Goal: Task Accomplishment & Management: Complete application form

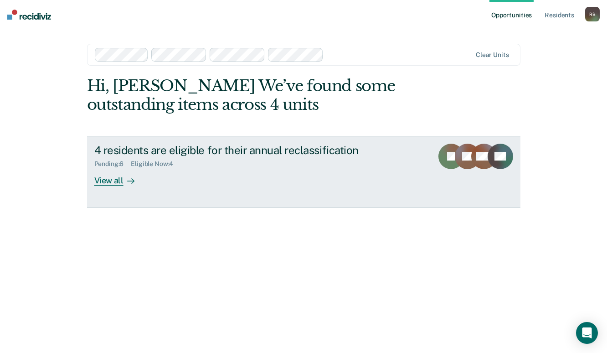
click at [116, 179] on div "View all" at bounding box center [119, 177] width 51 height 18
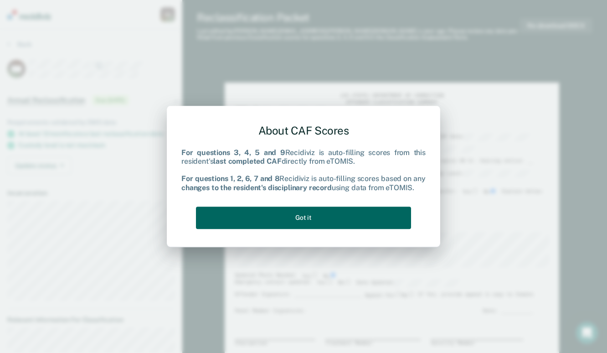
click at [292, 221] on button "Got it" at bounding box center [303, 218] width 215 height 22
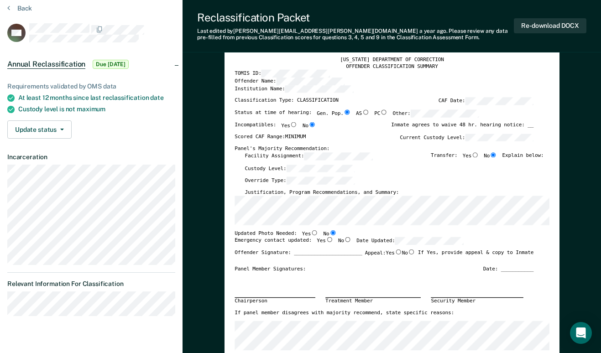
scroll to position [91, 0]
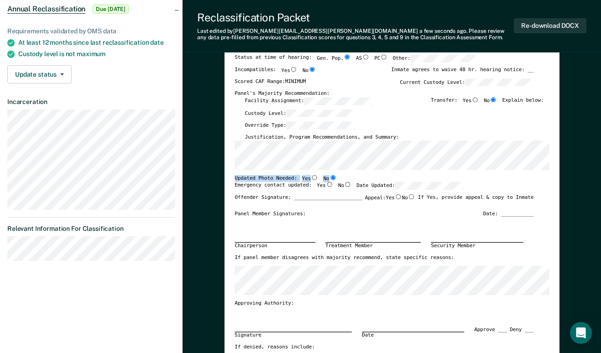
click at [524, 163] on div "TENNESSEE DEPARTMENT OF CORRECTION OFFENDER CLASSIFICATION SUMMARY TOMIS ID: Of…" at bounding box center [391, 192] width 315 height 383
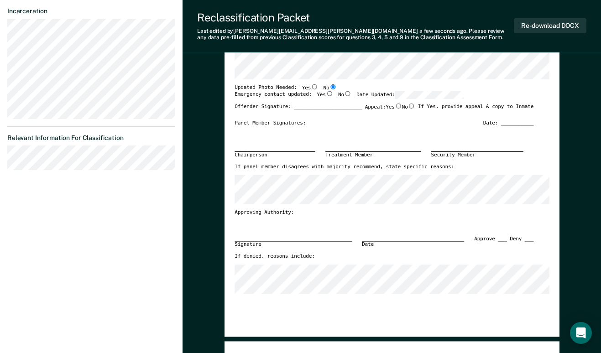
scroll to position [182, 0]
click at [326, 93] on input "Yes" at bounding box center [329, 93] width 7 height 5
type textarea "x"
radio input "true"
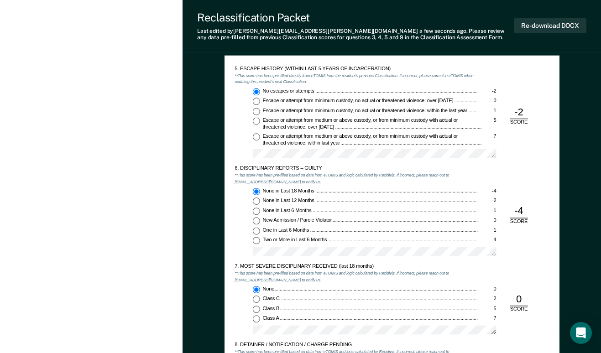
scroll to position [1049, 0]
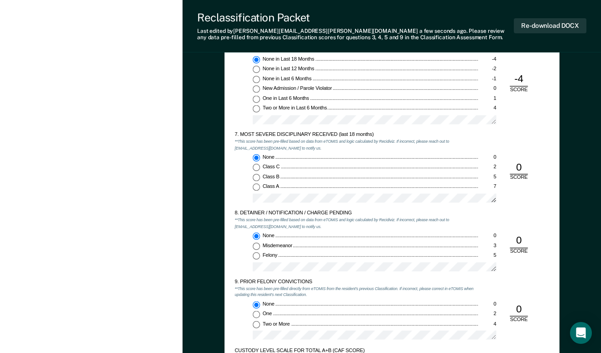
click at [358, 164] on div "Class C" at bounding box center [370, 167] width 216 height 6
click at [259, 164] on input "Class C 2" at bounding box center [255, 167] width 7 height 7
type textarea "x"
radio input "false"
radio input "true"
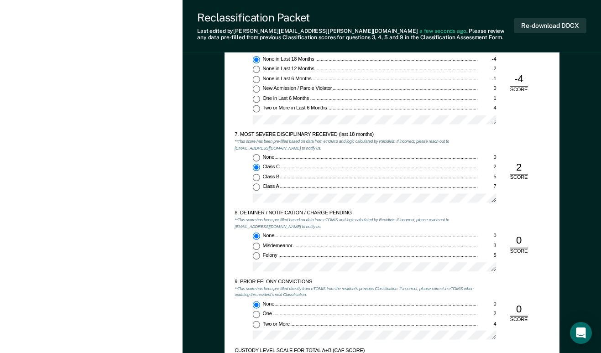
click at [325, 156] on div "None" at bounding box center [370, 157] width 216 height 6
click at [259, 156] on input "None 0" at bounding box center [255, 157] width 7 height 7
type textarea "x"
radio input "true"
radio input "false"
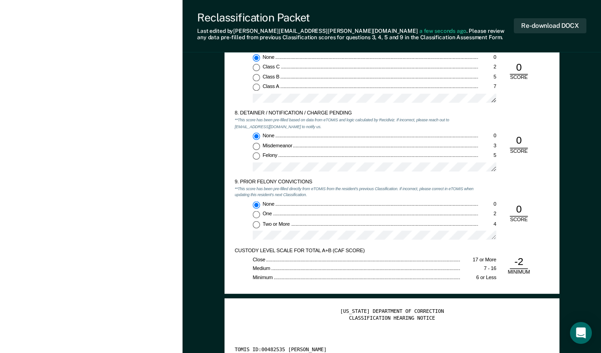
scroll to position [1277, 0]
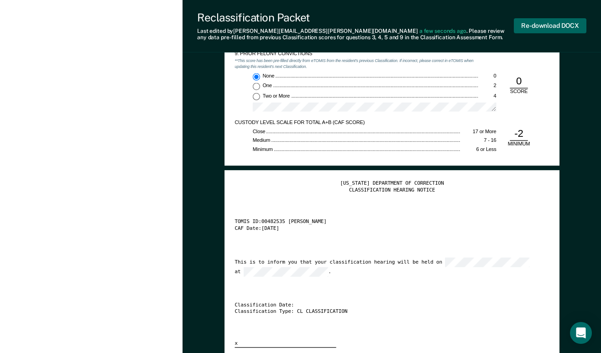
click at [563, 23] on button "Re-download DOCX" at bounding box center [550, 25] width 73 height 15
type textarea "x"
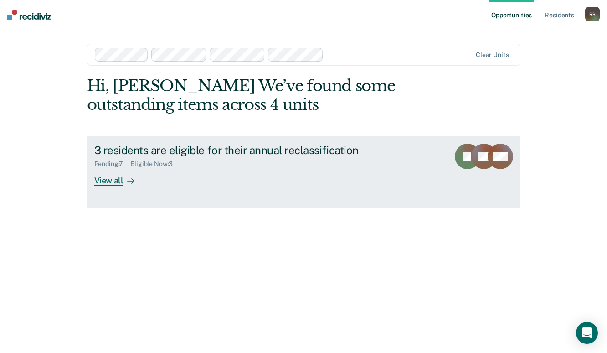
click at [223, 154] on div "3 residents are eligible for their annual reclassification" at bounding box center [254, 150] width 320 height 13
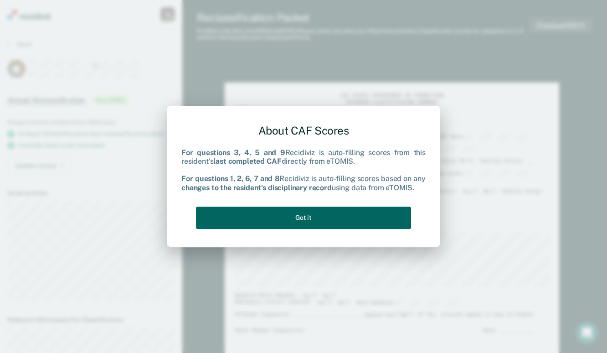
click at [320, 214] on button "Got it" at bounding box center [303, 218] width 215 height 22
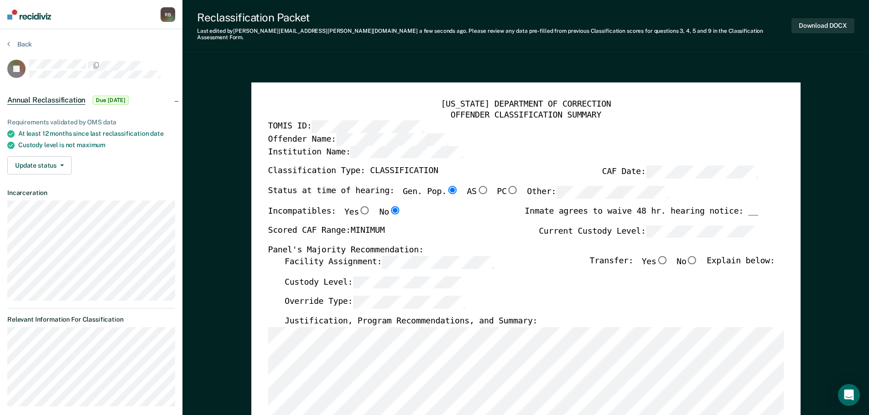
click at [607, 256] on input "No" at bounding box center [692, 260] width 12 height 8
type textarea "x"
radio input "true"
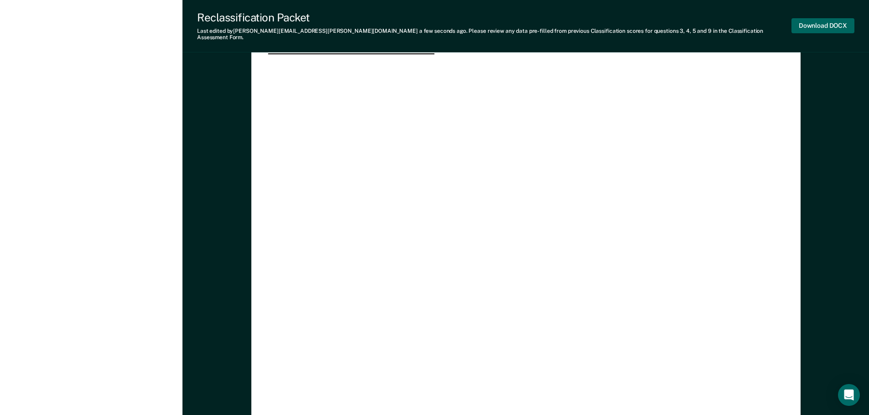
click at [607, 21] on button "Download DOCX" at bounding box center [822, 25] width 63 height 15
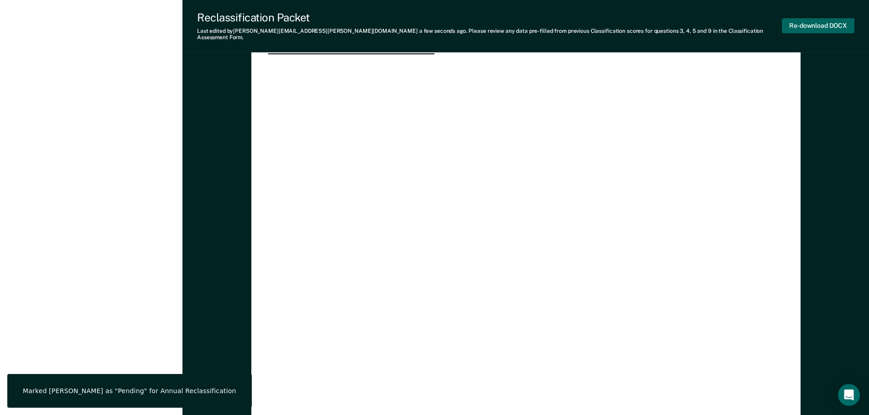
type textarea "x"
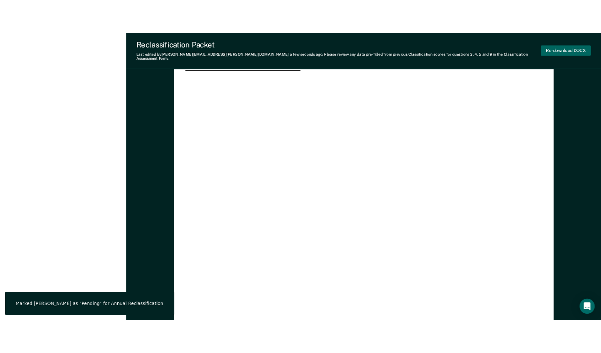
scroll to position [1609, 0]
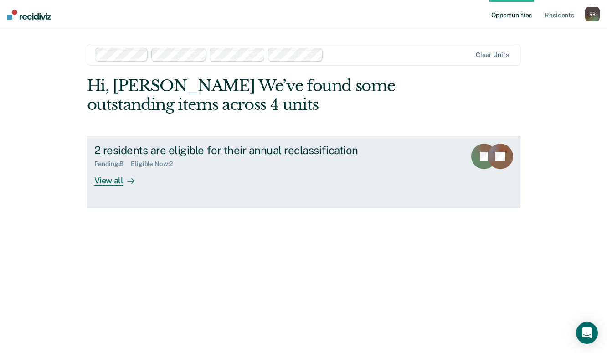
click at [202, 157] on div "Pending : 8 Eligible Now : 2" at bounding box center [254, 161] width 320 height 11
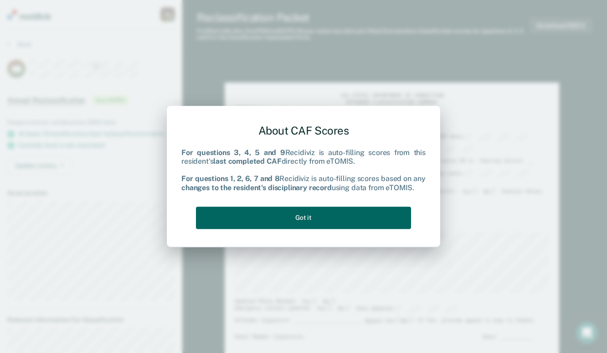
click at [315, 215] on button "Got it" at bounding box center [303, 218] width 215 height 22
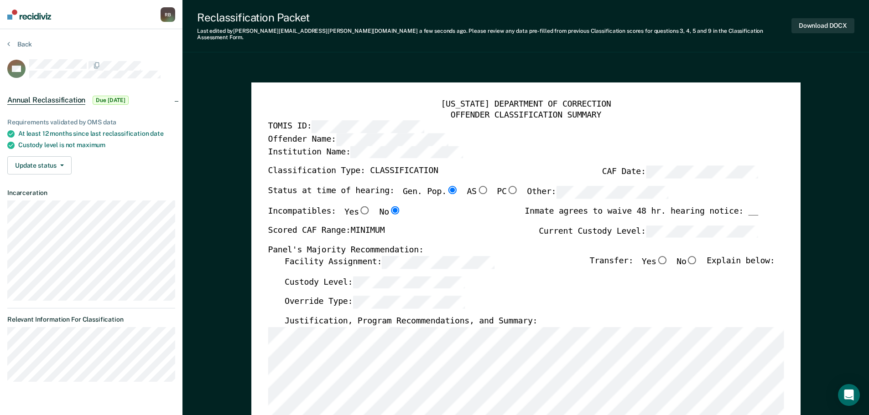
click at [607, 256] on input "No" at bounding box center [692, 260] width 12 height 8
type textarea "x"
radio input "true"
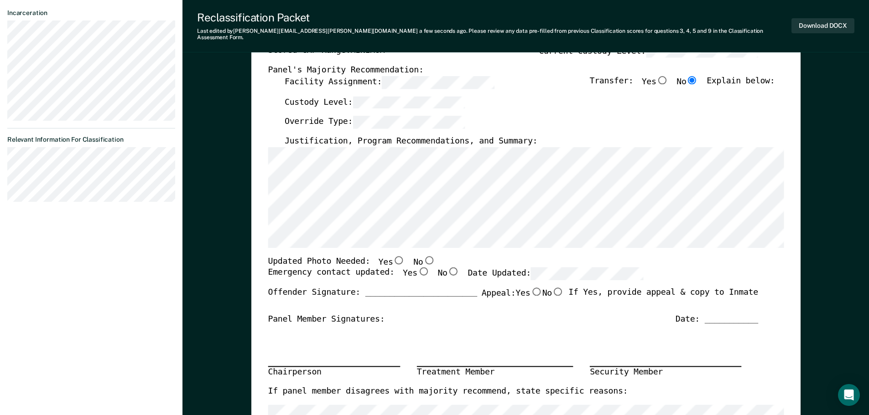
scroll to position [182, 0]
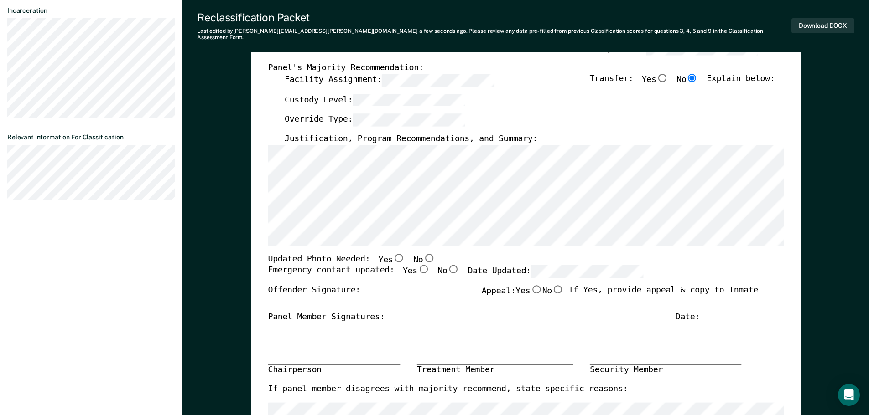
click at [265, 141] on div "TENNESSEE DEPARTMENT OF CORRECTION OFFENDER CLASSIFICATION SUMMARY TOMIS ID: Of…" at bounding box center [525, 258] width 549 height 716
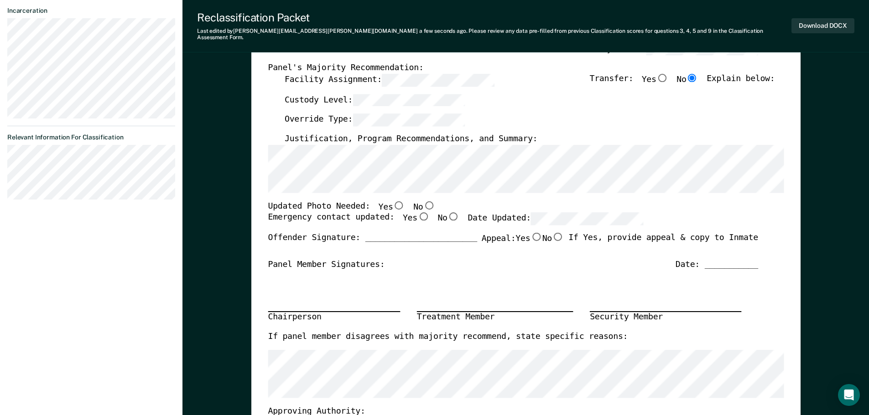
type textarea "x"
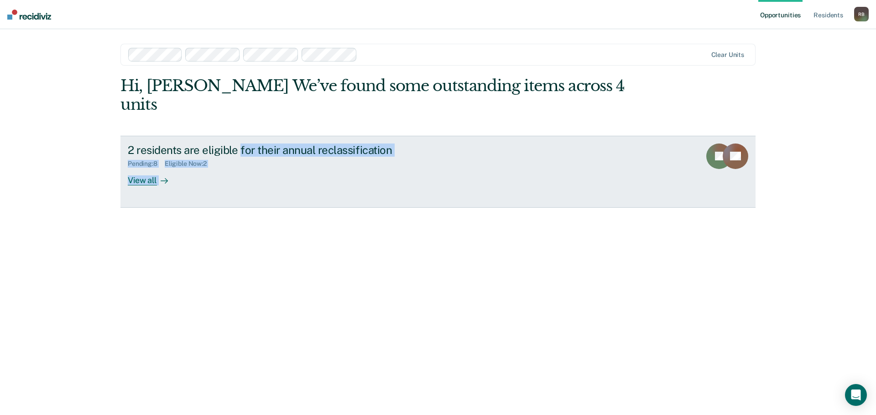
click at [339, 144] on div "2 residents are eligible for their annual reclassification" at bounding box center [288, 150] width 320 height 13
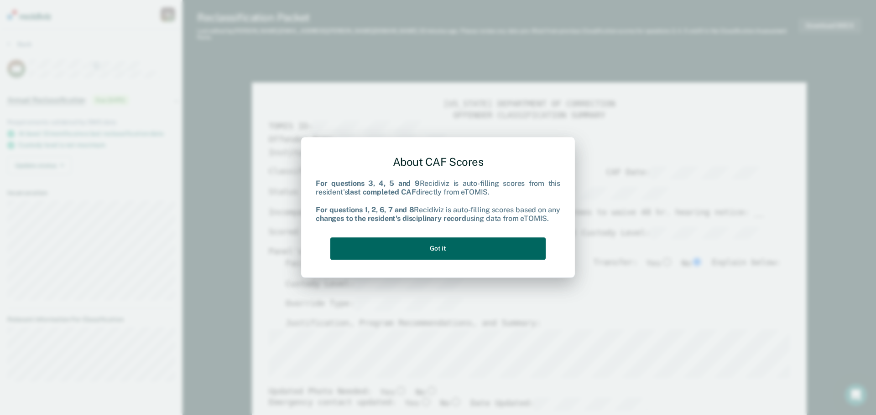
click at [438, 256] on button "Got it" at bounding box center [437, 249] width 215 height 22
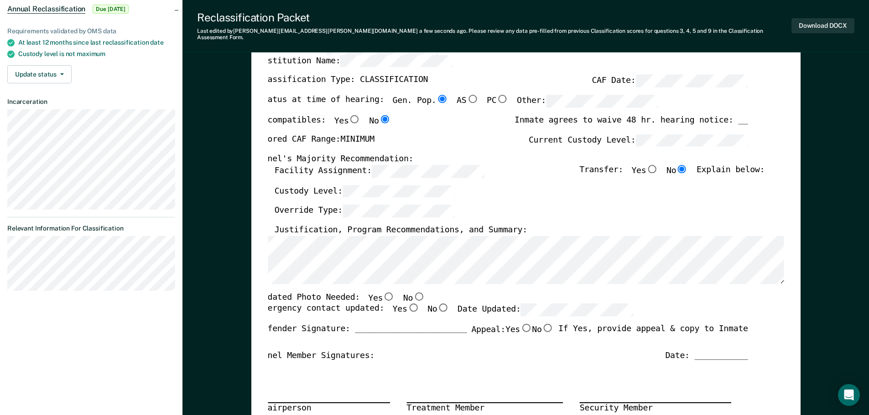
scroll to position [0, 6]
click at [410, 292] on input "No" at bounding box center [416, 296] width 12 height 8
type textarea "x"
radio input "true"
click at [410, 292] on input "No" at bounding box center [416, 296] width 12 height 8
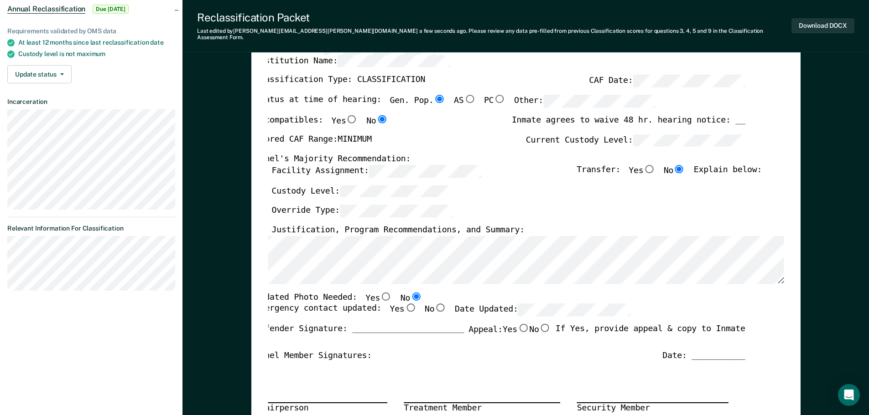
click at [410, 292] on input "No" at bounding box center [416, 296] width 12 height 8
click at [380, 292] on input "Yes" at bounding box center [386, 296] width 12 height 8
type textarea "x"
radio input "true"
radio input "false"
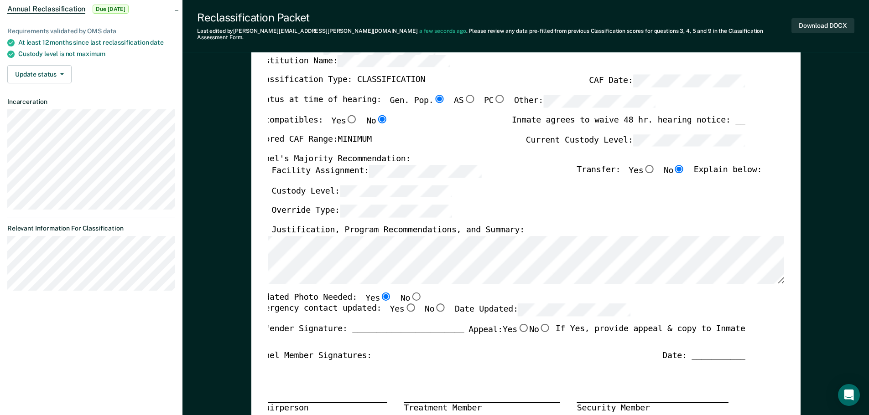
click at [410, 292] on input "No" at bounding box center [416, 296] width 12 height 8
type textarea "x"
radio input "false"
radio input "true"
click at [404, 304] on input "Yes" at bounding box center [410, 308] width 12 height 8
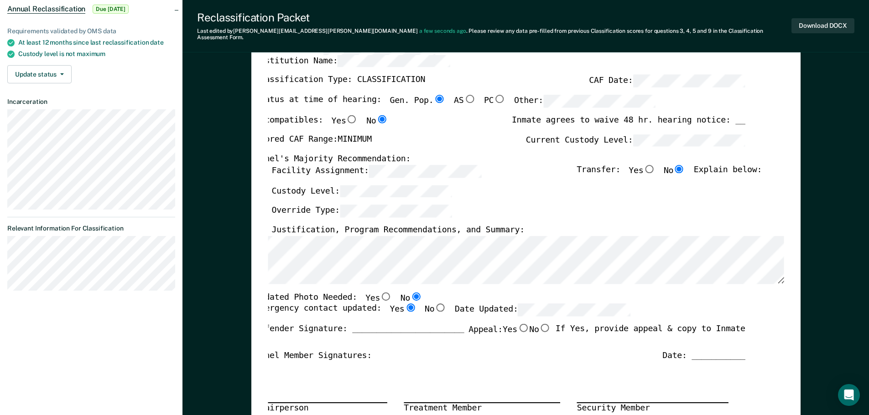
type textarea "x"
radio input "true"
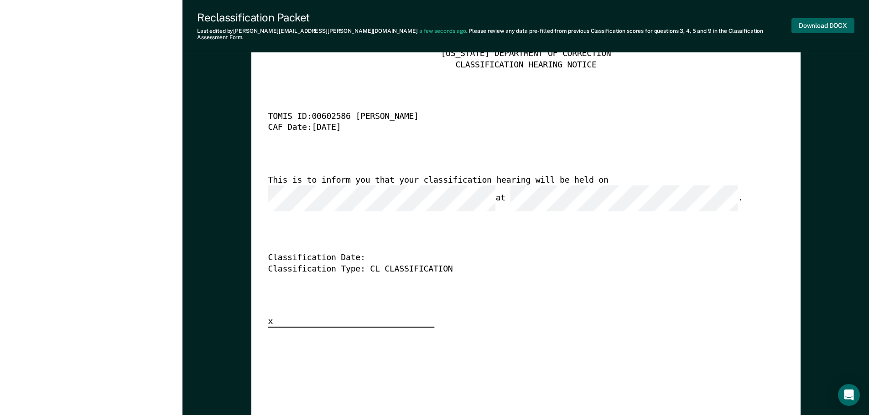
scroll to position [0, 0]
click at [821, 21] on button "Download DOCX" at bounding box center [822, 25] width 63 height 15
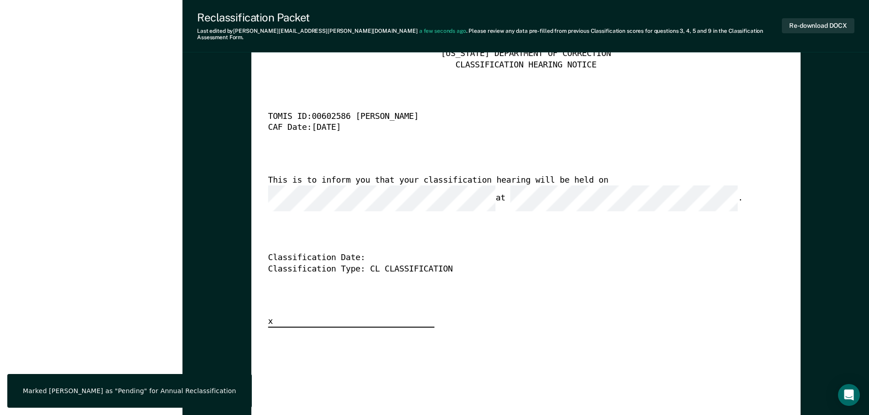
type textarea "x"
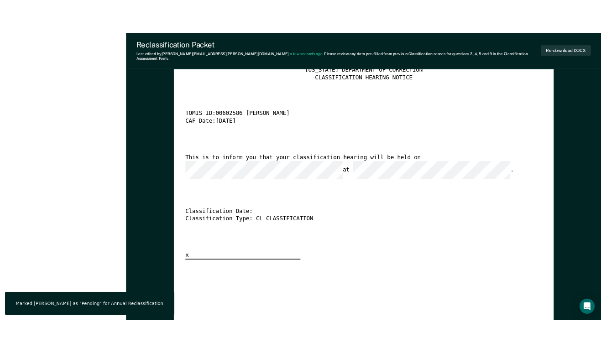
scroll to position [1609, 0]
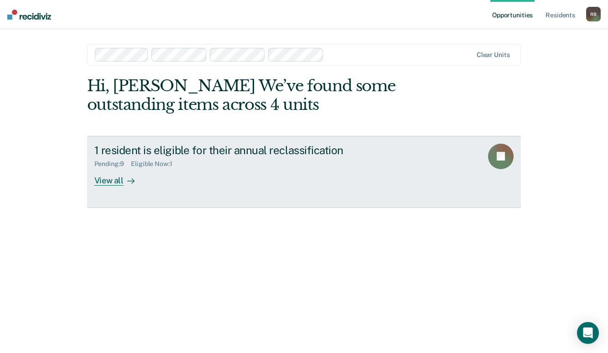
click at [223, 147] on div "1 resident is eligible for their annual reclassification" at bounding box center [254, 150] width 320 height 13
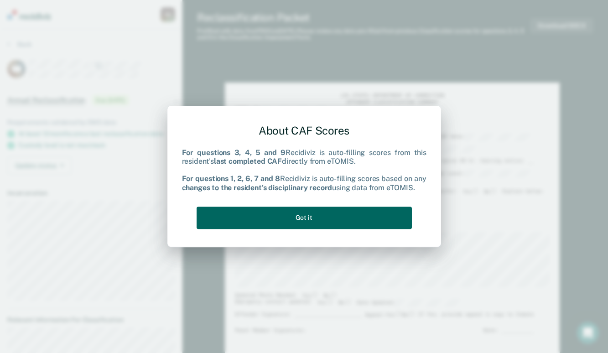
click at [308, 219] on button "Got it" at bounding box center [304, 218] width 215 height 22
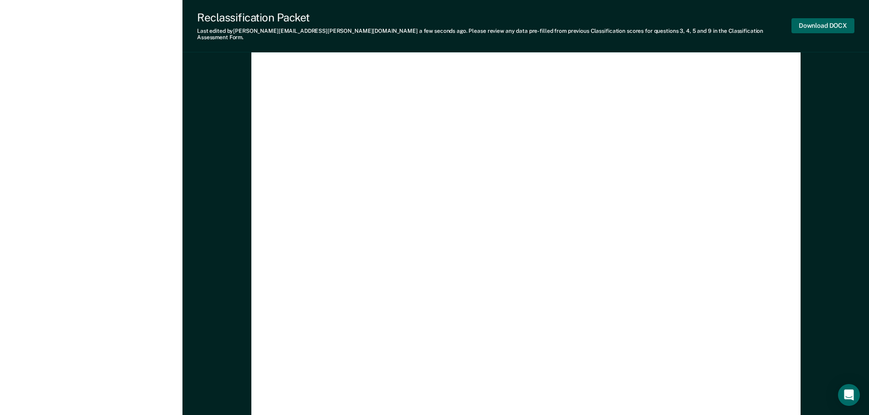
click at [607, 19] on button "Download DOCX" at bounding box center [822, 25] width 63 height 15
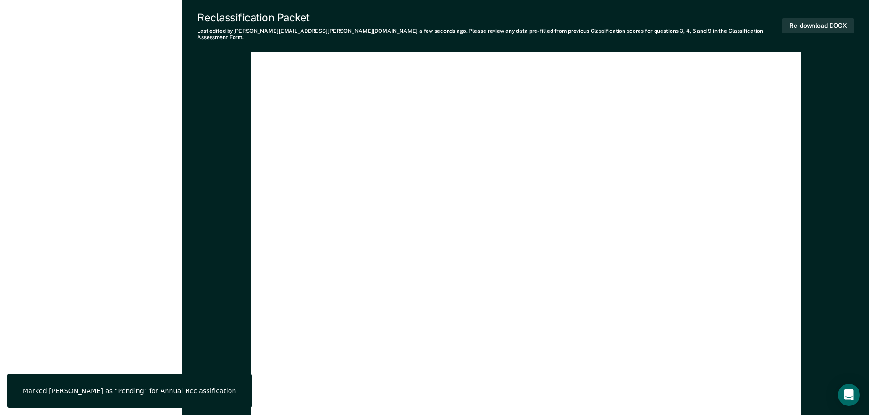
type textarea "x"
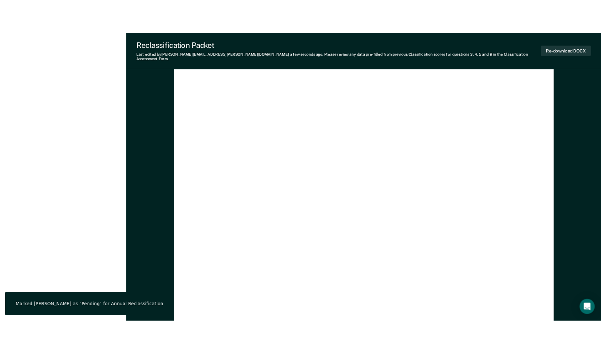
scroll to position [1609, 0]
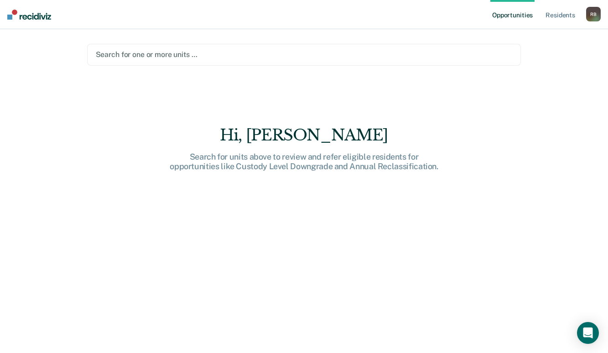
click at [242, 49] on div at bounding box center [304, 54] width 417 height 10
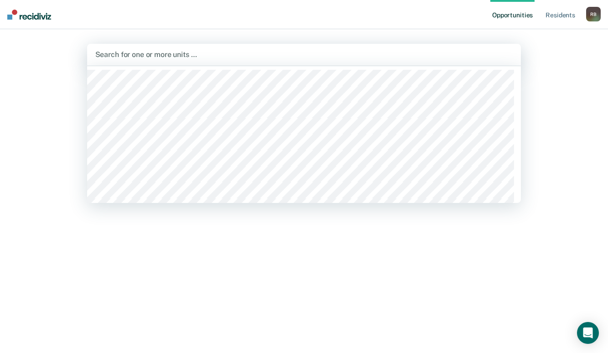
type input "t"
click at [351, 53] on div at bounding box center [312, 54] width 320 height 10
type input "t"
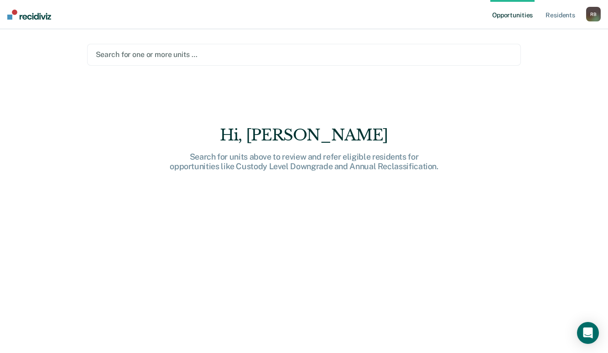
type input "t"
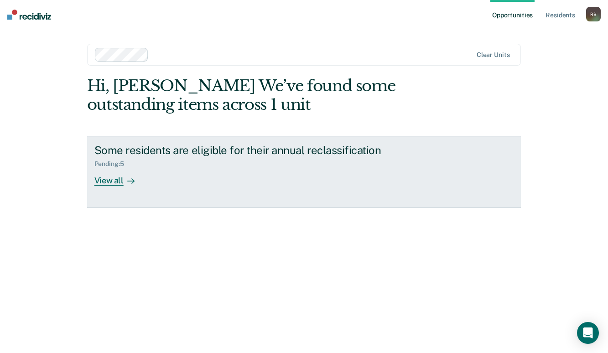
click at [120, 181] on div "View all" at bounding box center [119, 177] width 51 height 18
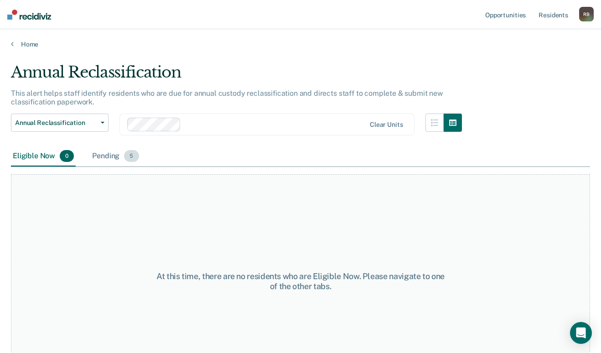
click at [137, 154] on span "5" at bounding box center [131, 156] width 15 height 12
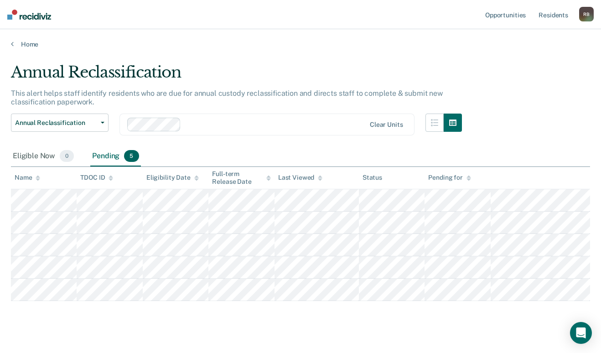
click at [207, 125] on div at bounding box center [275, 124] width 181 height 10
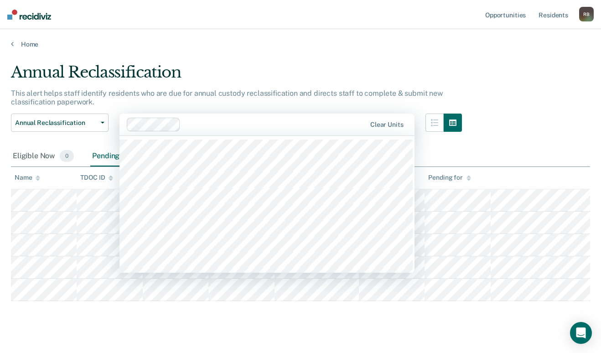
type input "t"
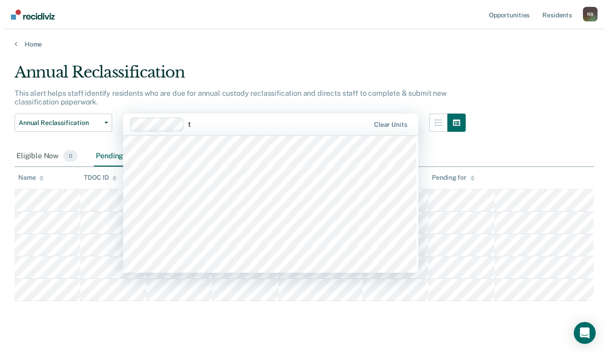
scroll to position [456, 0]
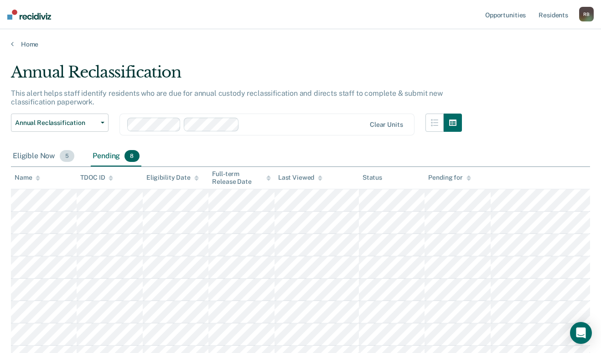
click at [40, 155] on div "Eligible Now 5" at bounding box center [43, 156] width 65 height 20
